Goal: Information Seeking & Learning: Learn about a topic

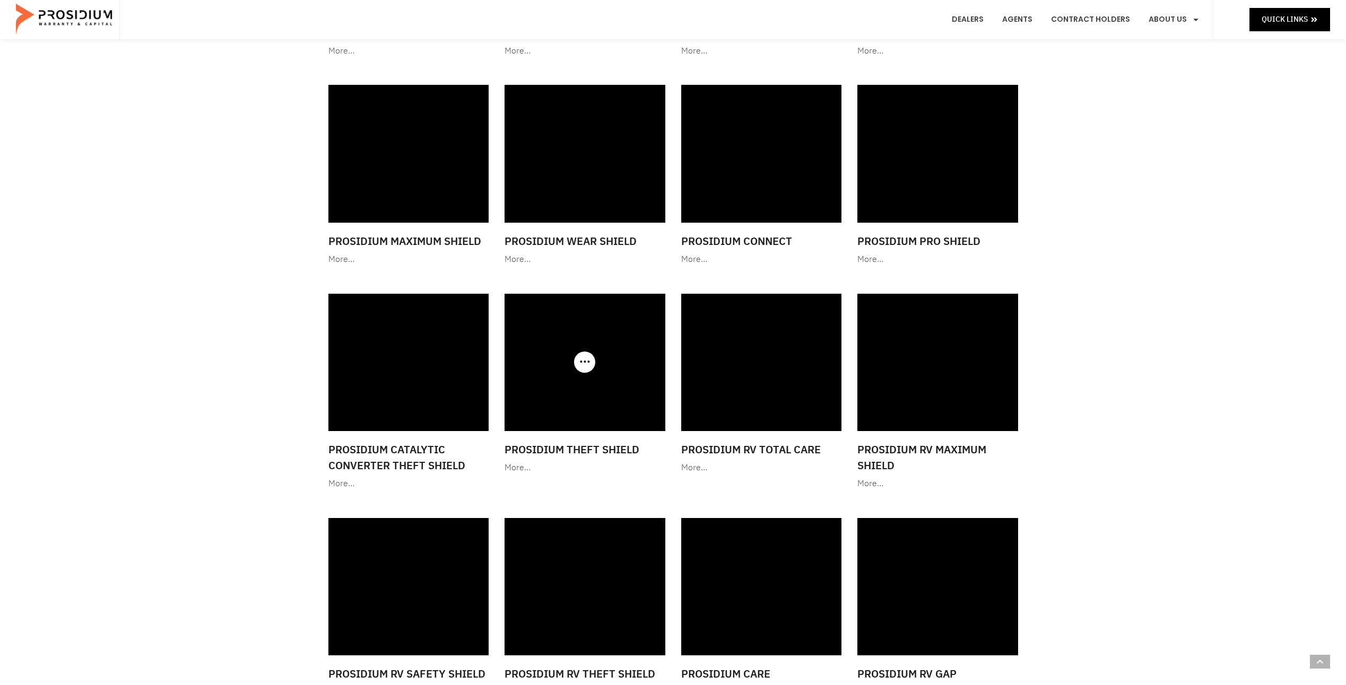
scroll to position [955, 0]
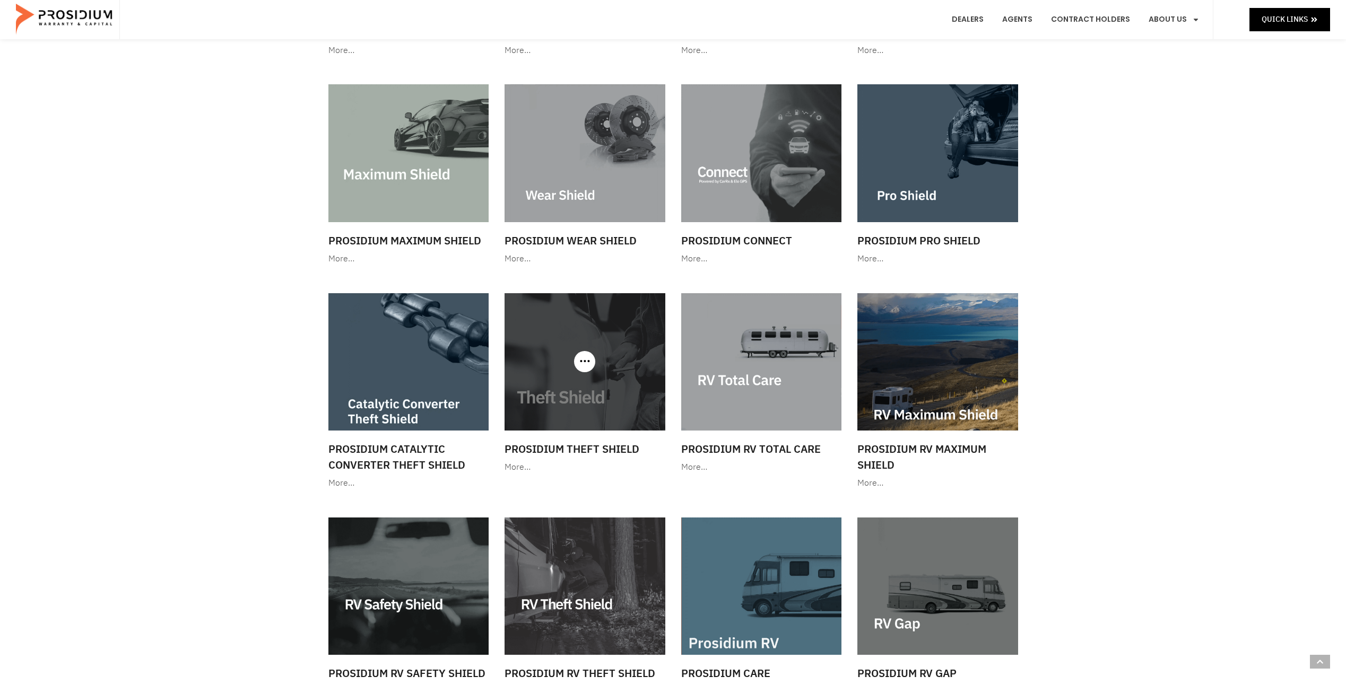
click at [575, 369] on img at bounding box center [584, 361] width 161 height 137
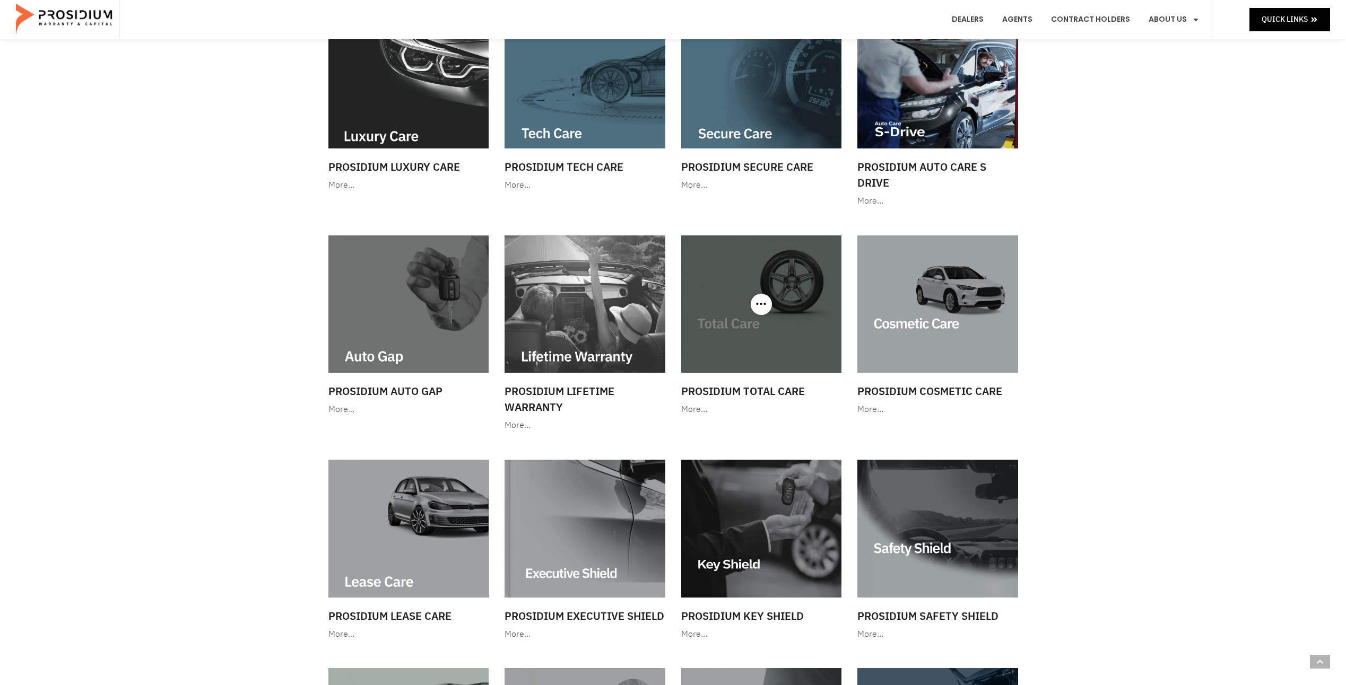
scroll to position [371, 0]
click at [779, 308] on img at bounding box center [761, 303] width 161 height 137
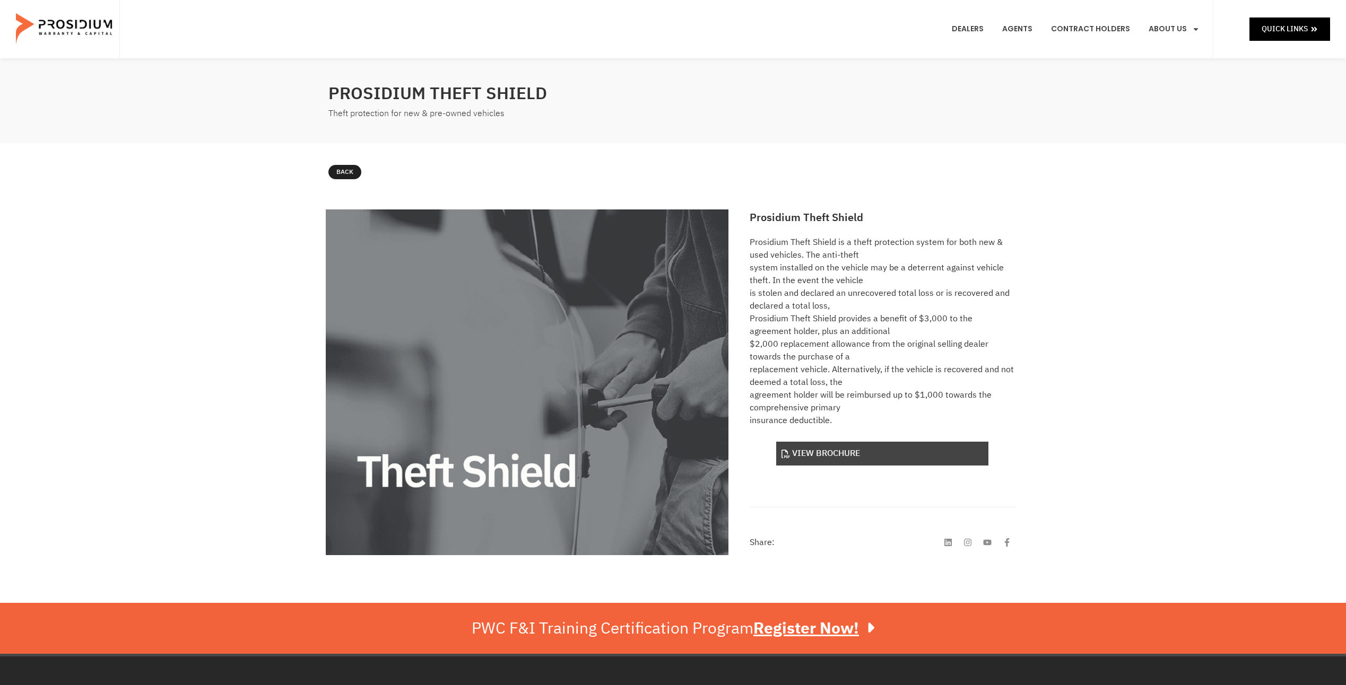
drag, startPoint x: 850, startPoint y: 458, endPoint x: 854, endPoint y: 454, distance: 5.6
click at [850, 458] on link "View Brochure" at bounding box center [882, 454] width 212 height 24
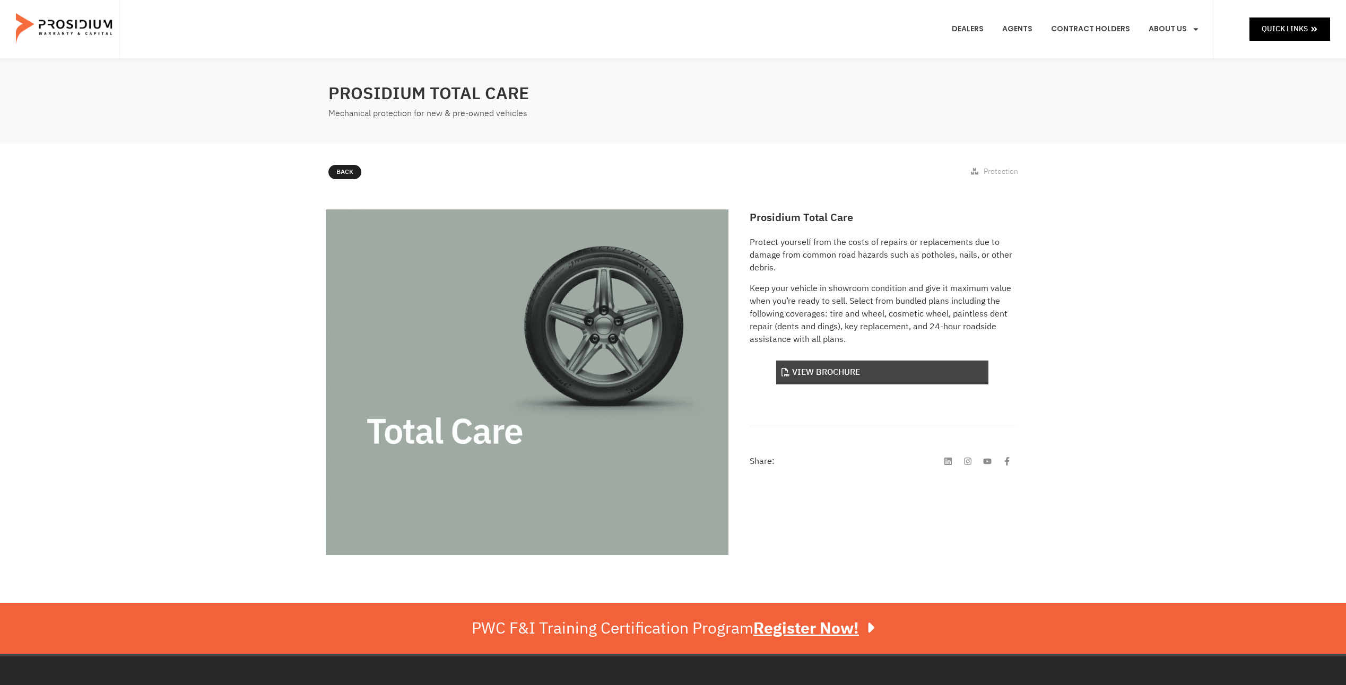
click at [851, 377] on link "View Brochure" at bounding box center [882, 373] width 212 height 24
